Goal: Transaction & Acquisition: Purchase product/service

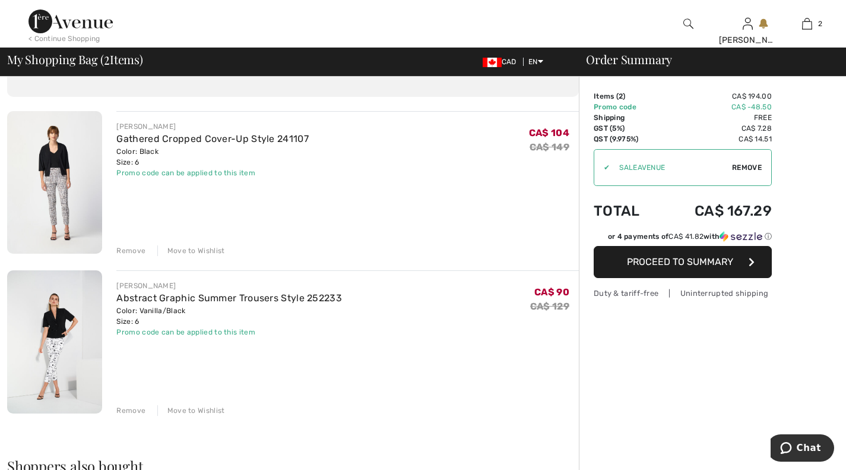
click at [674, 259] on span "Proceed to Summary" at bounding box center [680, 261] width 106 height 11
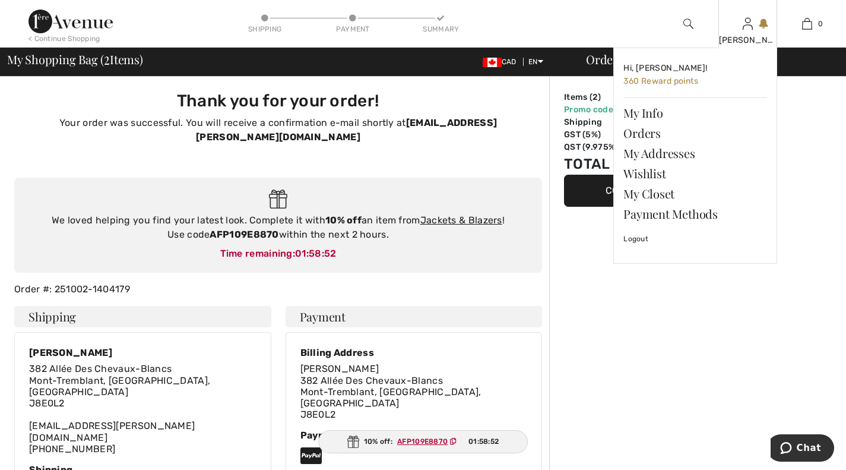
type input "Claire Lanouette"
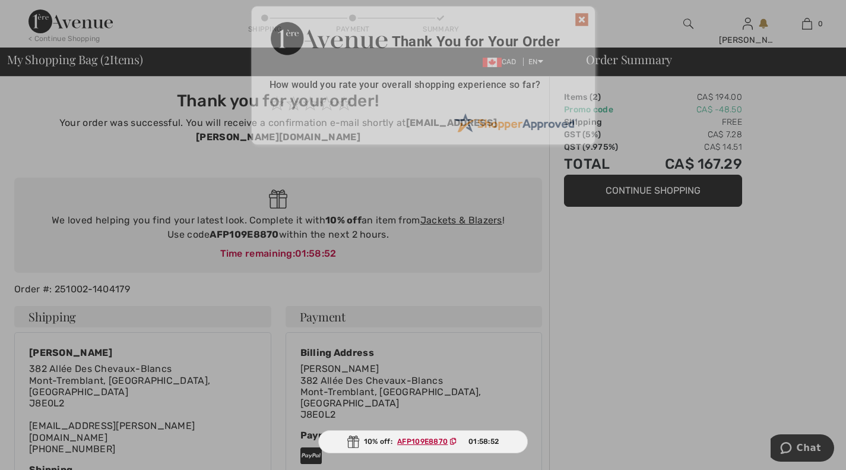
click at [746, 23] on div "Sorry! Something went wrong. Close Thank You for Your Order How would you rate …" at bounding box center [423, 75] width 846 height 151
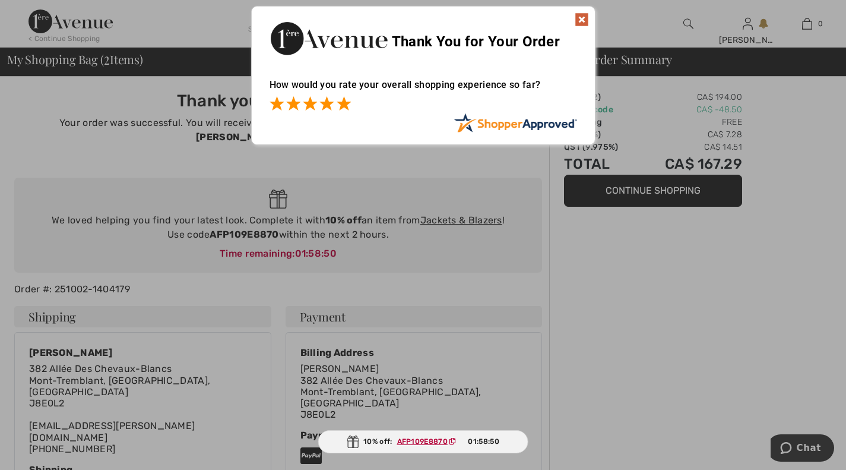
click at [349, 107] on span at bounding box center [344, 103] width 14 height 14
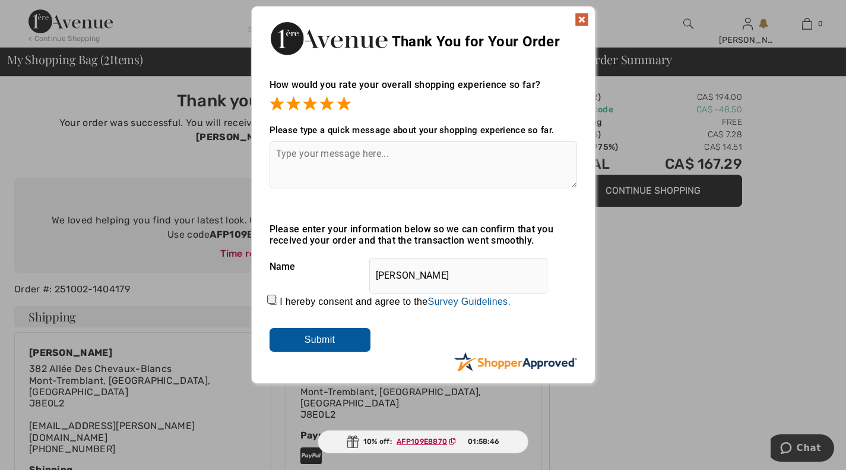
click at [730, 304] on div "Sorry! Something went wrong. Close Thank You for Your Order How would you rate …" at bounding box center [423, 195] width 846 height 390
click at [274, 299] on input "I hereby consent and agree to the By submitting a review, you grant permission …" at bounding box center [274, 301] width 8 height 8
checkbox input "true"
click at [581, 11] on div "Thank You for Your Order" at bounding box center [423, 37] width 343 height 61
click at [582, 21] on img at bounding box center [582, 19] width 14 height 14
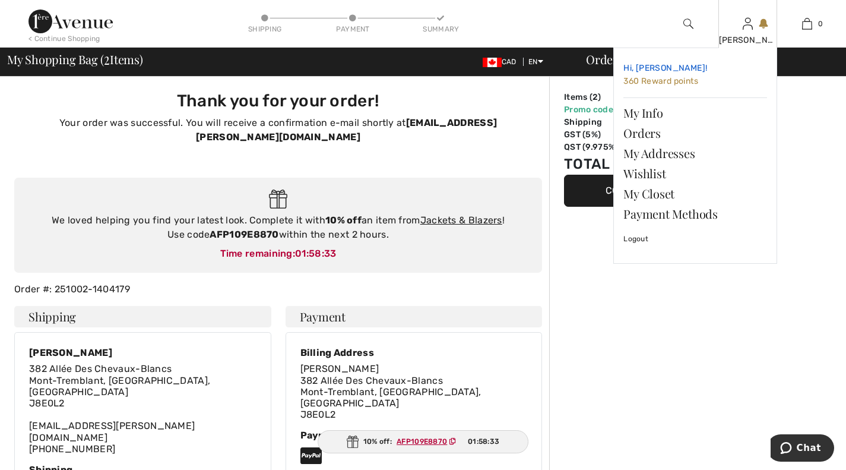
click at [674, 81] on span "360 Reward points" at bounding box center [660, 81] width 75 height 10
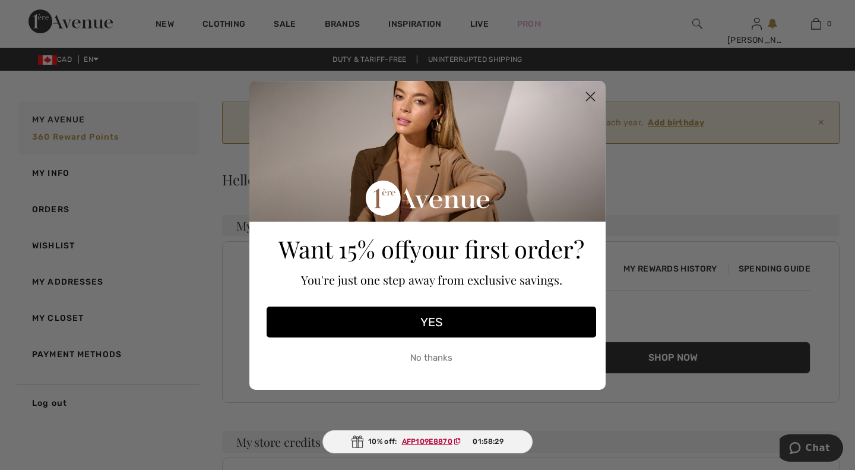
click at [590, 92] on circle "Close dialog" at bounding box center [591, 96] width 20 height 20
